Goal: Task Accomplishment & Management: Complete application form

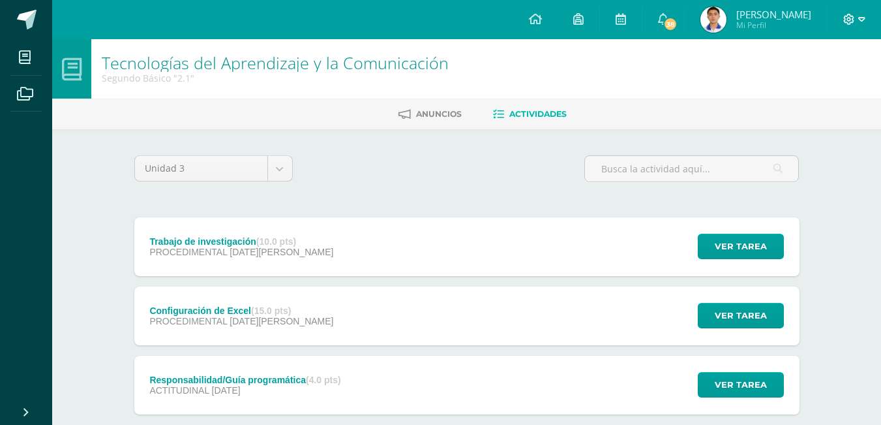
click at [859, 16] on icon at bounding box center [861, 20] width 7 height 12
click at [812, 91] on span "Cerrar sesión" at bounding box center [821, 89] width 59 height 12
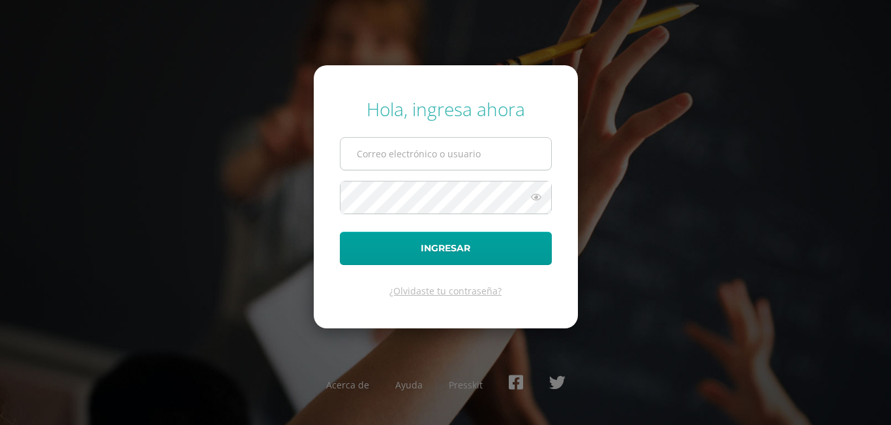
click at [528, 149] on input "text" at bounding box center [445, 154] width 211 height 32
type input "[EMAIL_ADDRESS][DOMAIN_NAME]"
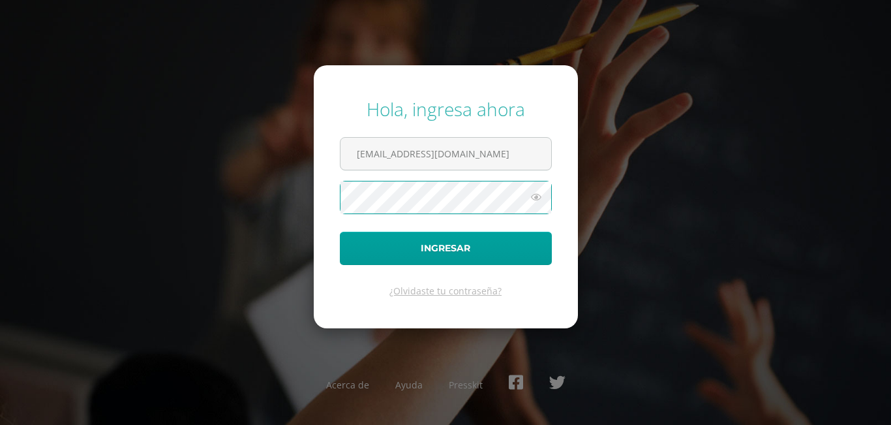
click at [535, 198] on icon at bounding box center [536, 197] width 17 height 16
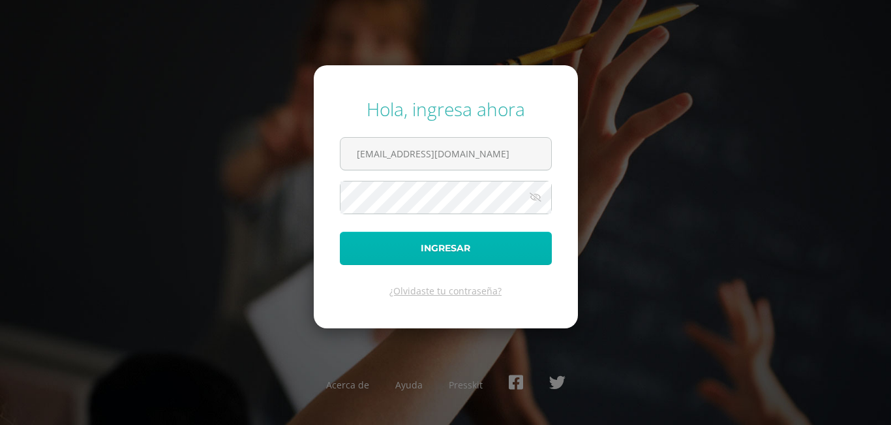
click at [494, 242] on button "Ingresar" at bounding box center [446, 248] width 212 height 33
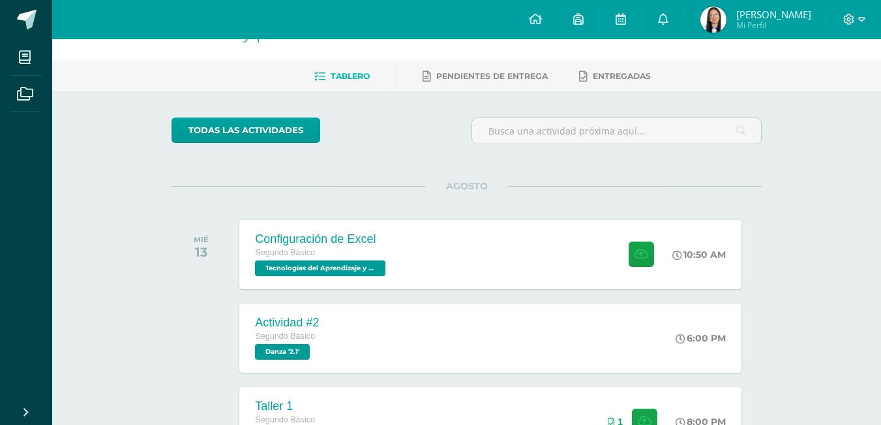
scroll to position [65, 0]
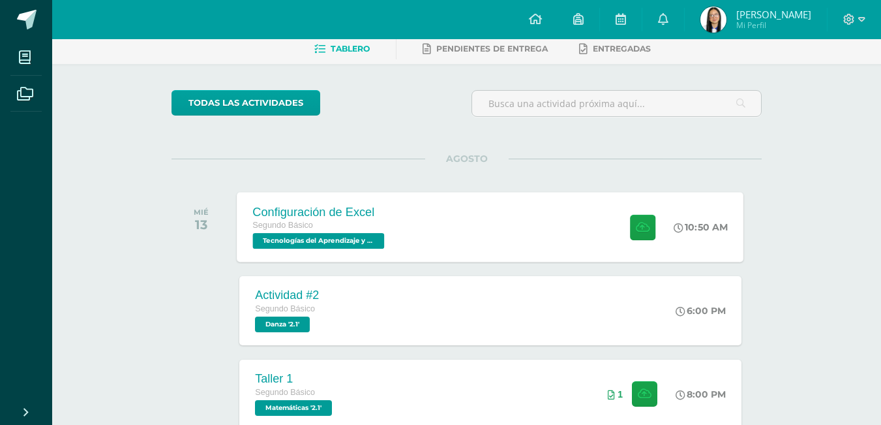
click at [612, 219] on div at bounding box center [640, 227] width 64 height 70
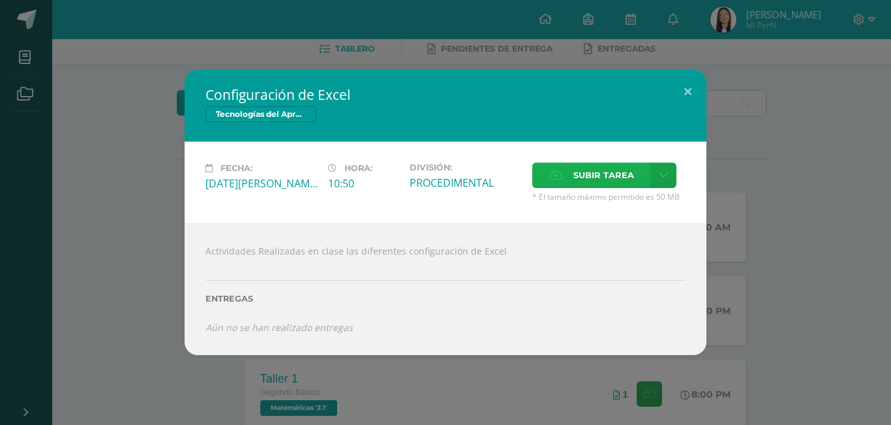
drag, startPoint x: 643, startPoint y: 173, endPoint x: 546, endPoint y: 180, distance: 97.4
click at [546, 180] on label "Subir tarea" at bounding box center [591, 174] width 119 height 25
click at [0, 0] on input "Subir tarea" at bounding box center [0, 0] width 0 height 0
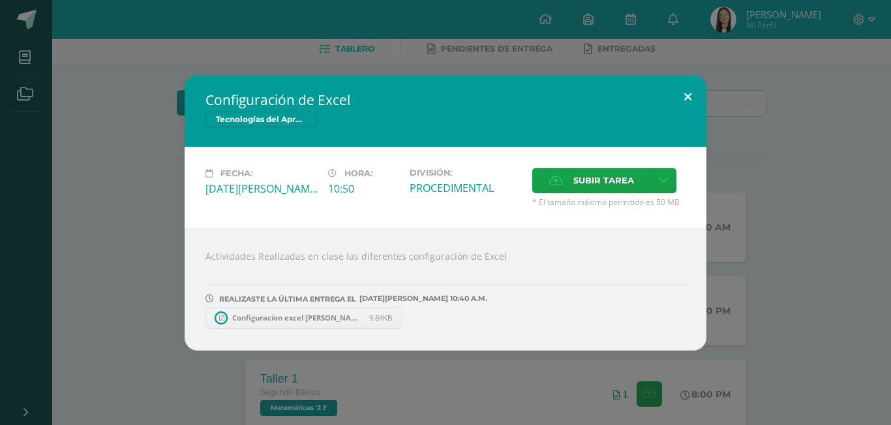
click at [695, 92] on button at bounding box center [687, 97] width 37 height 44
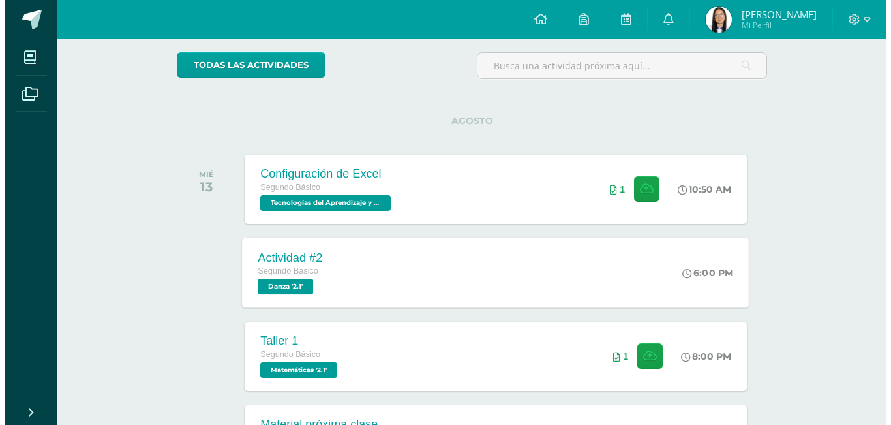
scroll to position [130, 0]
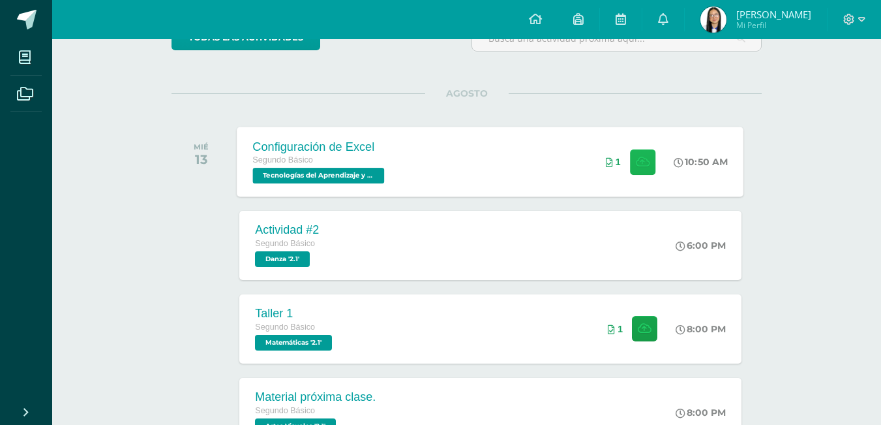
click at [643, 156] on icon at bounding box center [643, 161] width 14 height 11
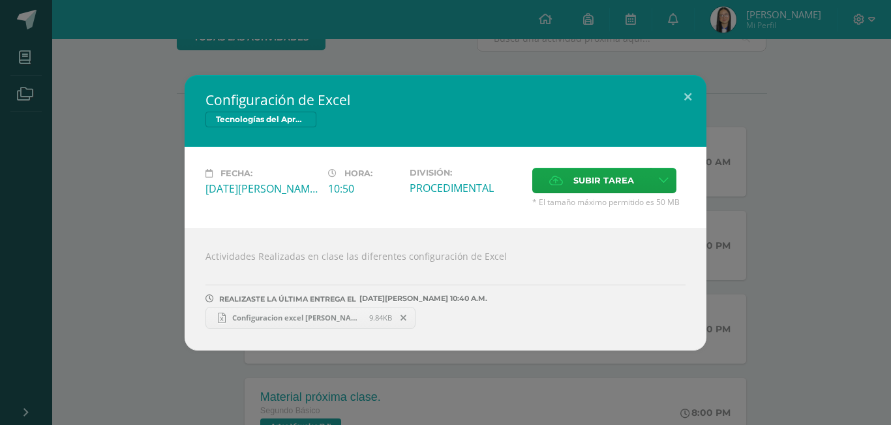
click at [347, 314] on span "Configuracion excel Andrea Patzan.xlsx" at bounding box center [297, 317] width 143 height 10
click at [324, 318] on span "Configuracion excel Andrea Patzan.xlsx" at bounding box center [297, 317] width 143 height 10
click at [335, 319] on span "Configuracion excel Andrea Patzan.xlsx" at bounding box center [297, 317] width 143 height 10
click at [315, 314] on span "Configuracion excel Andrea Patzan.xlsx" at bounding box center [297, 317] width 143 height 10
click at [348, 314] on span "Configuracion excel Andrea Patzan.xlsx" at bounding box center [297, 317] width 143 height 10
